Goal: Task Accomplishment & Management: Manage account settings

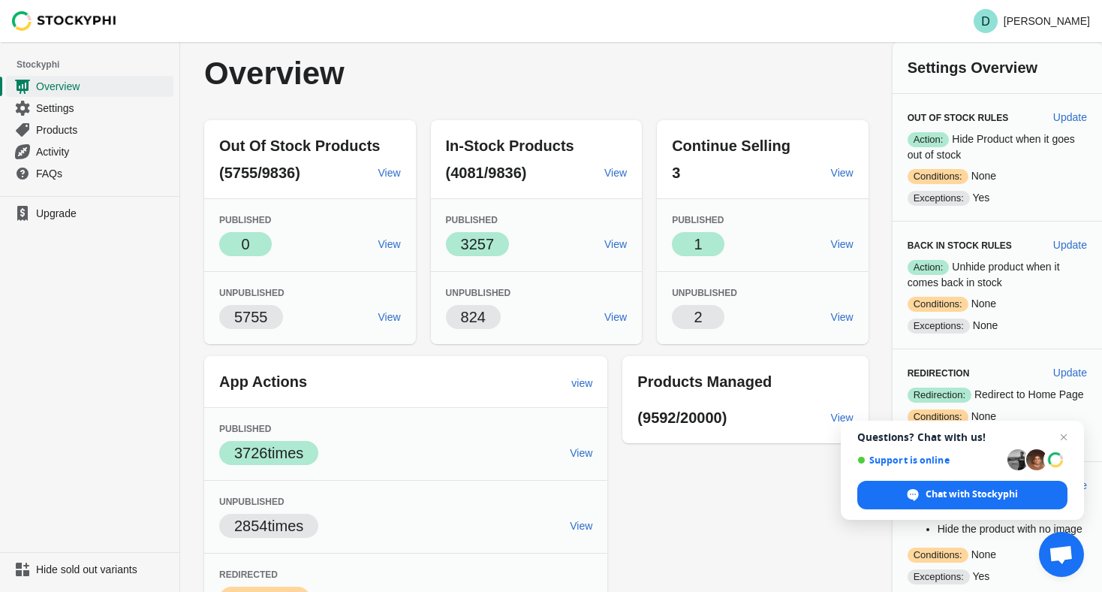
click at [908, 197] on span "Exceptions:" at bounding box center [939, 198] width 62 height 15
click at [1068, 116] on span "Update" at bounding box center [1070, 117] width 34 height 12
click at [1077, 116] on span "Update" at bounding box center [1070, 117] width 34 height 12
click at [1062, 120] on span "Update" at bounding box center [1070, 117] width 34 height 12
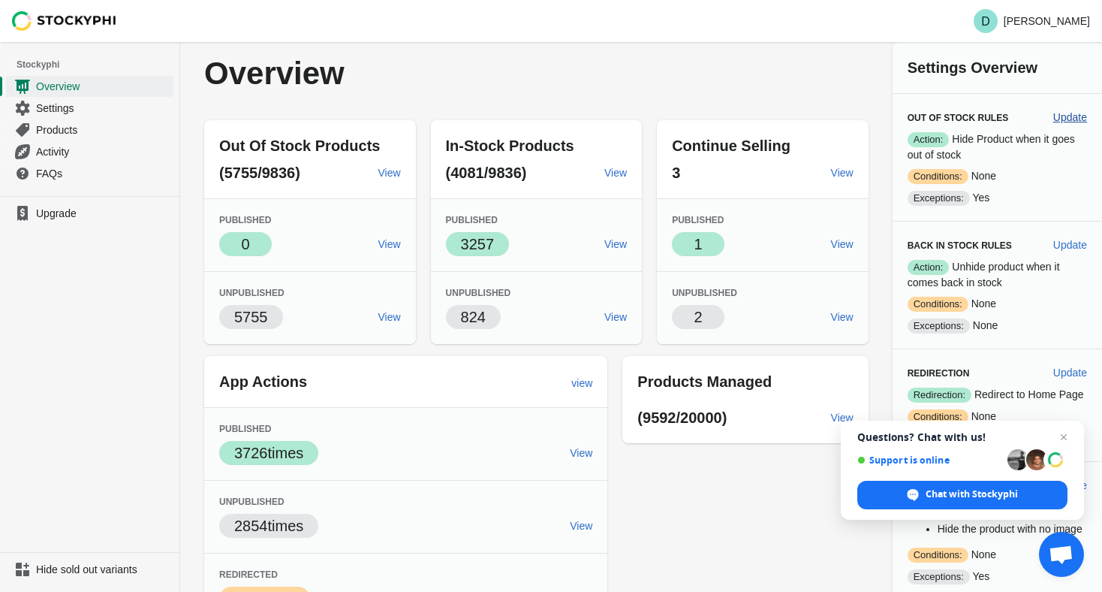
click at [1062, 120] on span "Update" at bounding box center [1070, 117] width 34 height 12
click at [1071, 247] on span "Update" at bounding box center [1070, 245] width 34 height 12
click at [99, 132] on span "Products" at bounding box center [103, 129] width 134 height 15
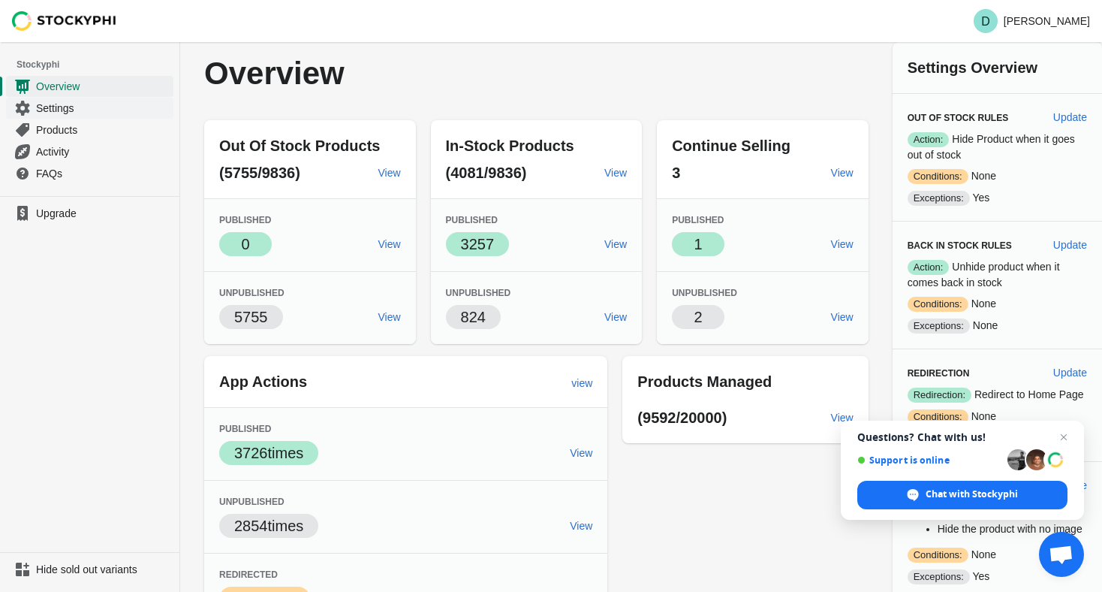
click at [71, 107] on span "Settings" at bounding box center [103, 108] width 134 height 15
click at [74, 104] on span "Settings" at bounding box center [103, 108] width 134 height 15
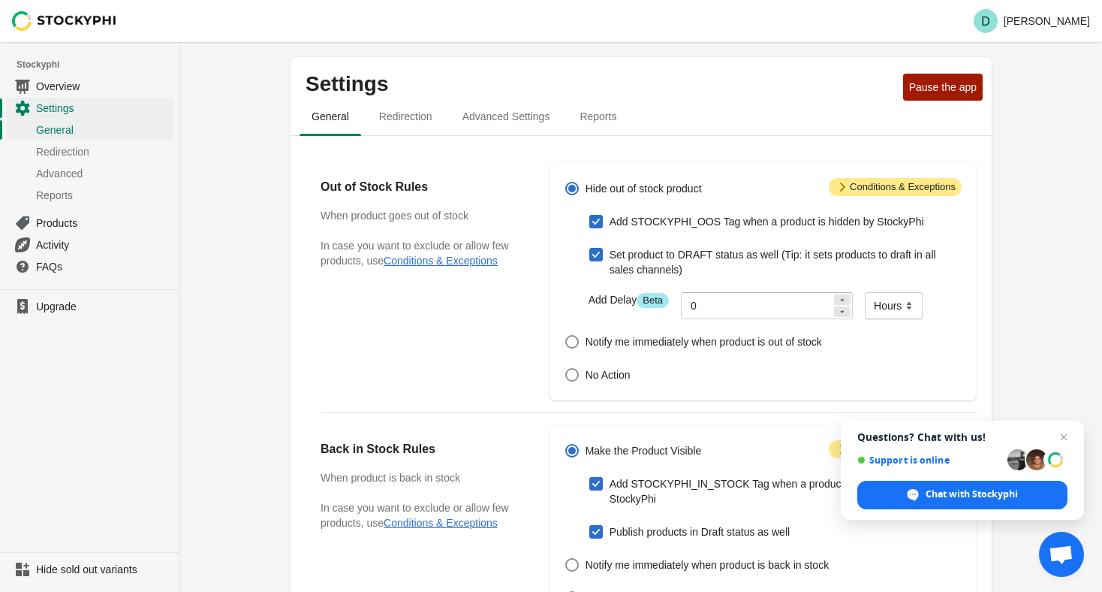
click at [880, 186] on span "Attention Conditions & Exceptions" at bounding box center [895, 187] width 133 height 18
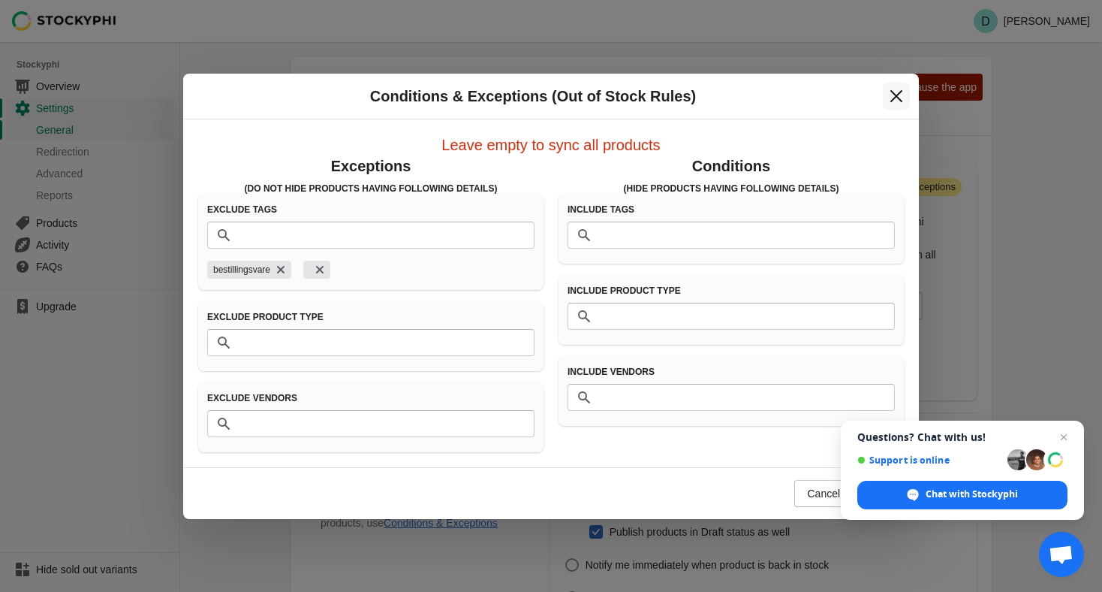
click at [899, 89] on icon "Close" at bounding box center [896, 96] width 15 height 15
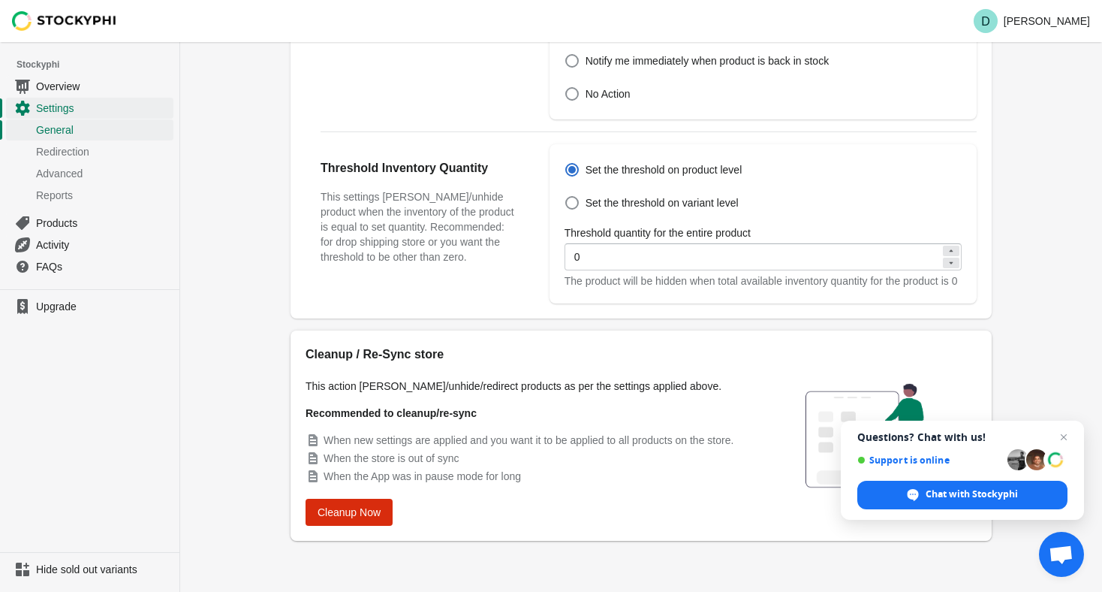
scroll to position [519, 0]
click at [364, 507] on span "Cleanup Now" at bounding box center [349, 512] width 63 height 12
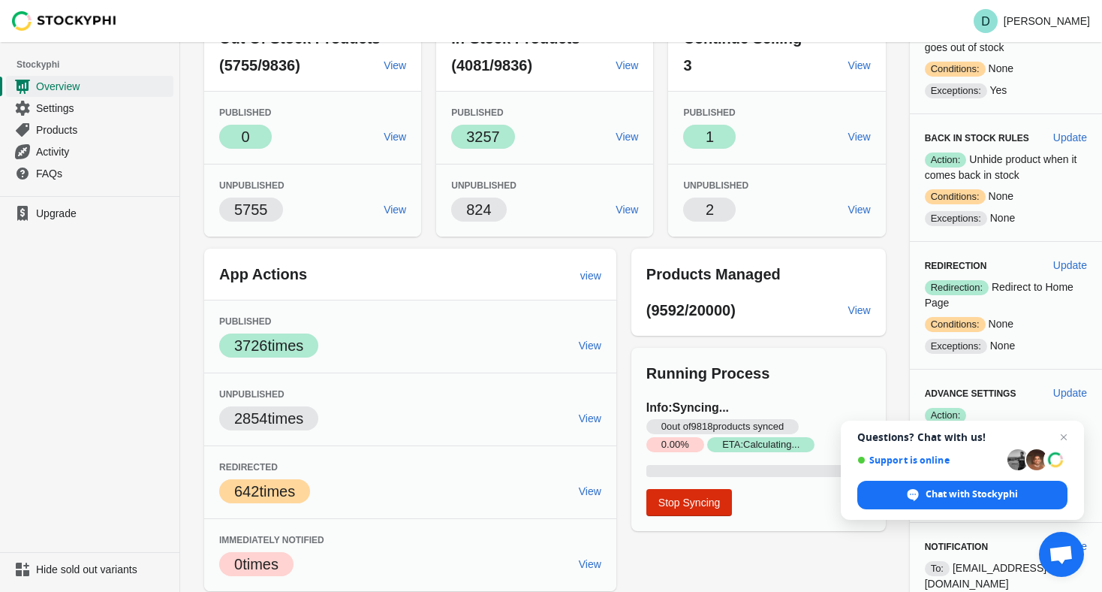
scroll to position [107, 0]
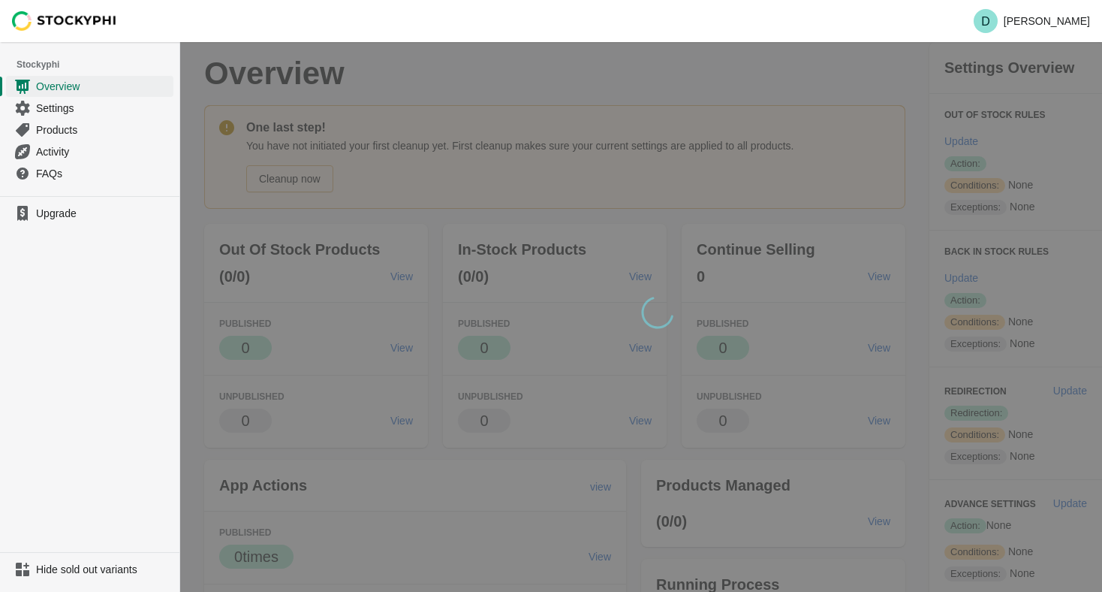
scroll to position [107, 0]
